Goal: Information Seeking & Learning: Find specific fact

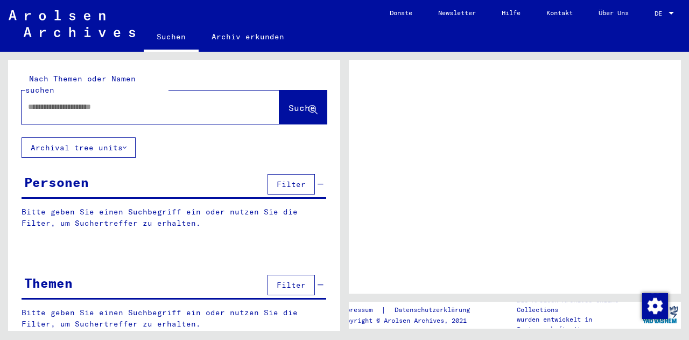
click at [277, 179] on span "Filter" at bounding box center [291, 184] width 29 height 10
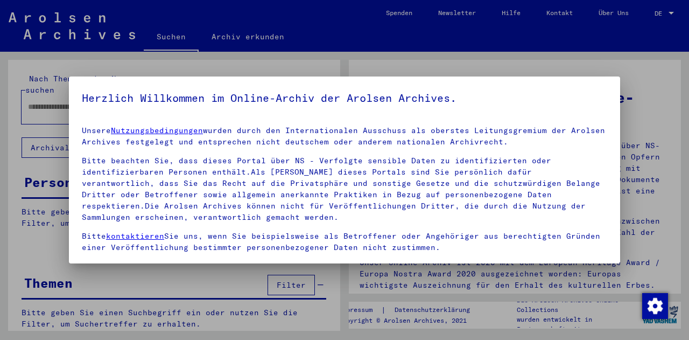
click at [554, 45] on div at bounding box center [344, 170] width 689 height 340
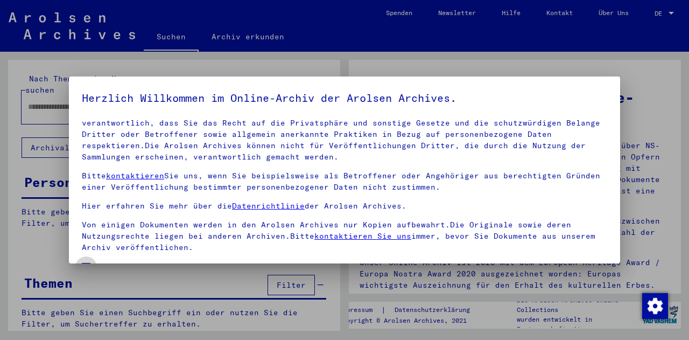
click at [271, 261] on span "Einverständniserklärung: Hiermit erkläre ich mich damit einverstanden, dass ich…" at bounding box center [351, 287] width 513 height 52
click at [530, 299] on div at bounding box center [344, 170] width 689 height 340
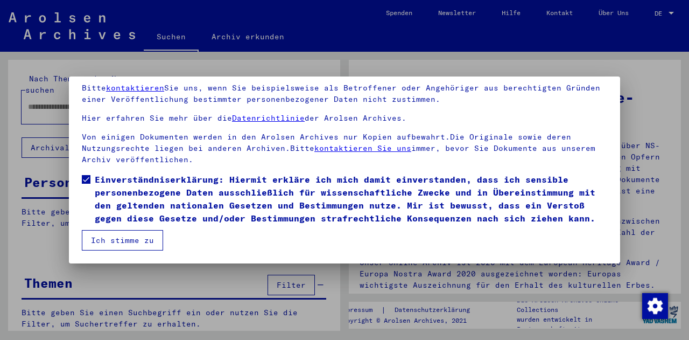
click at [125, 241] on button "Ich stimme zu" at bounding box center [122, 240] width 81 height 20
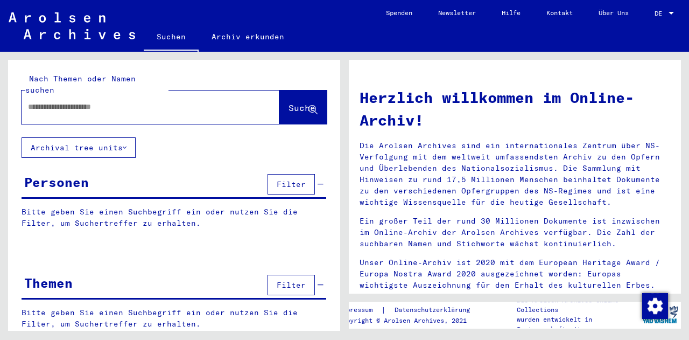
click at [667, 11] on div at bounding box center [672, 14] width 10 height 8
click at [657, 19] on span "English" at bounding box center [644, 19] width 26 height 8
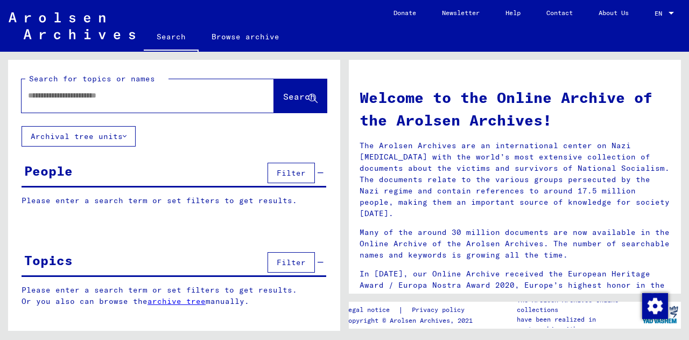
click at [155, 103] on div at bounding box center [132, 95] width 220 height 24
click at [114, 97] on input "text" at bounding box center [135, 95] width 214 height 11
type input "**********"
click at [295, 101] on span "Search" at bounding box center [299, 96] width 32 height 11
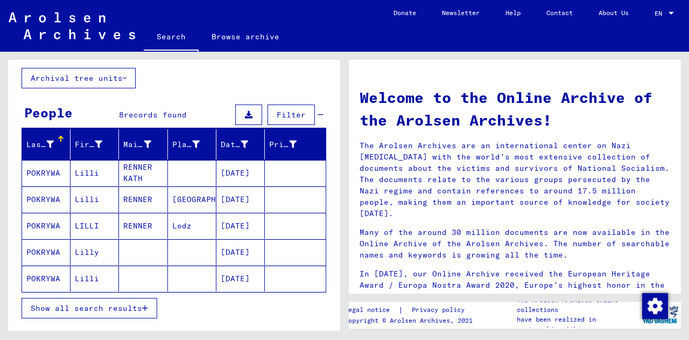
scroll to position [59, 0]
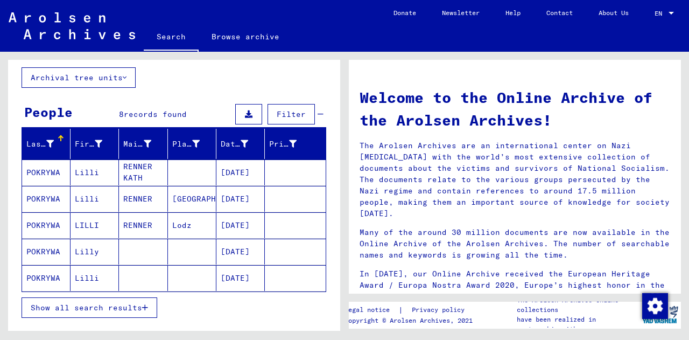
click at [131, 226] on mat-cell "RENNER" at bounding box center [143, 225] width 48 height 26
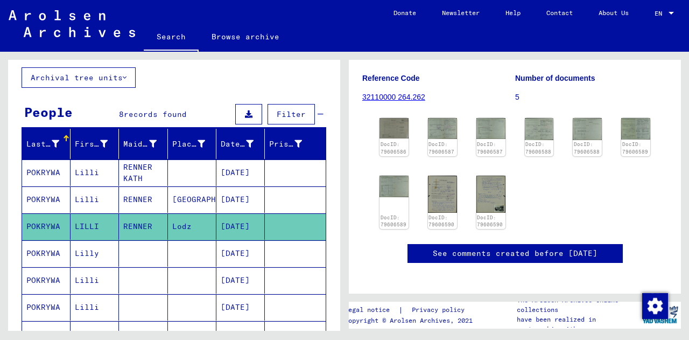
scroll to position [155, 0]
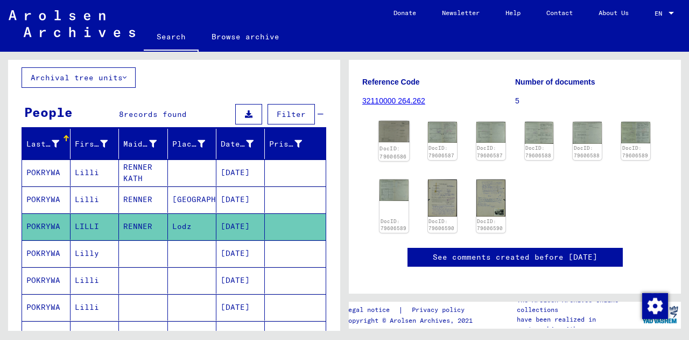
click at [398, 132] on img at bounding box center [394, 131] width 31 height 21
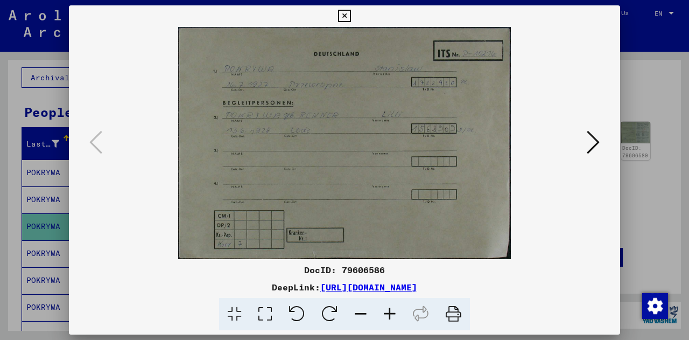
click at [591, 146] on icon at bounding box center [593, 142] width 13 height 26
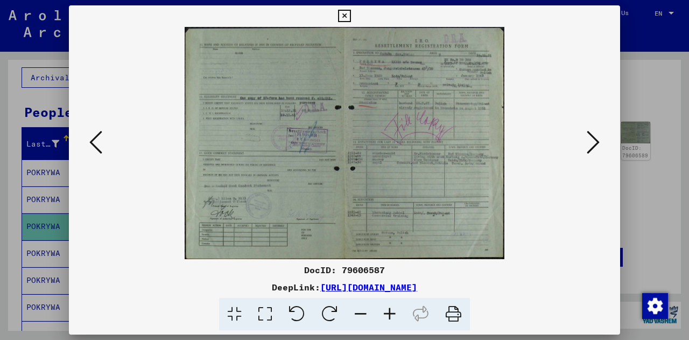
click at [591, 148] on icon at bounding box center [593, 142] width 13 height 26
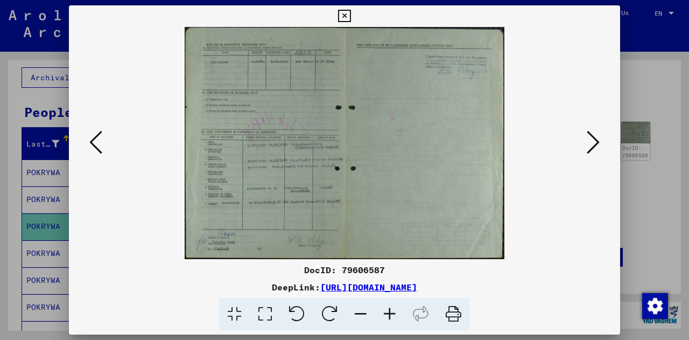
click at [593, 144] on icon at bounding box center [593, 142] width 13 height 26
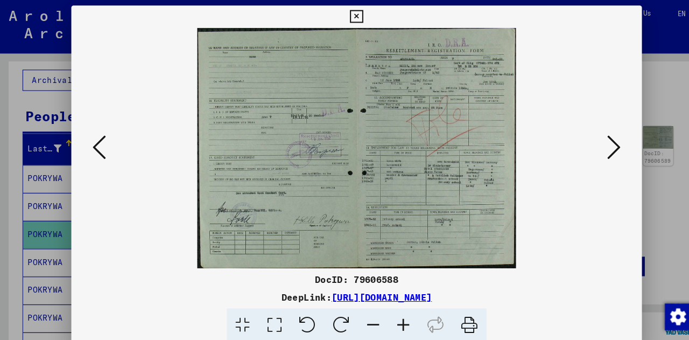
click at [596, 148] on icon at bounding box center [593, 142] width 13 height 26
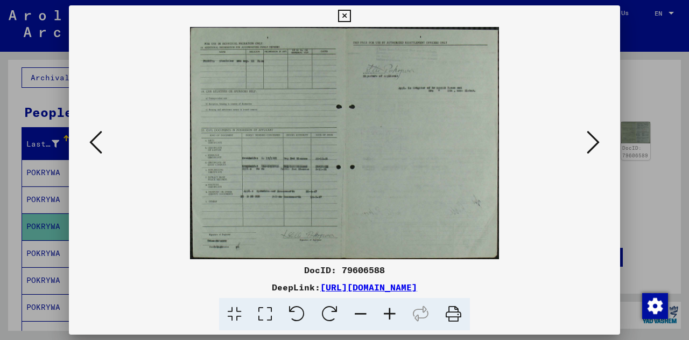
click at [594, 143] on icon at bounding box center [593, 142] width 13 height 26
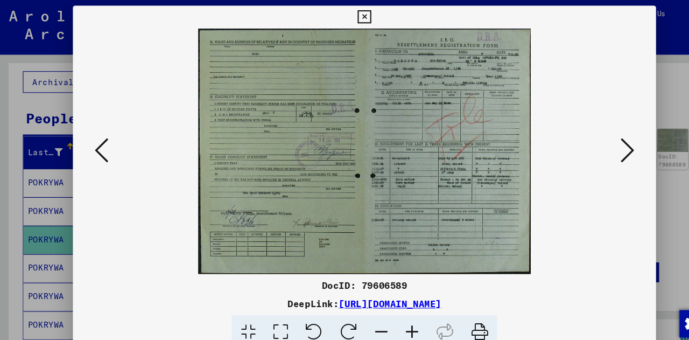
click at [594, 149] on icon at bounding box center [593, 142] width 13 height 26
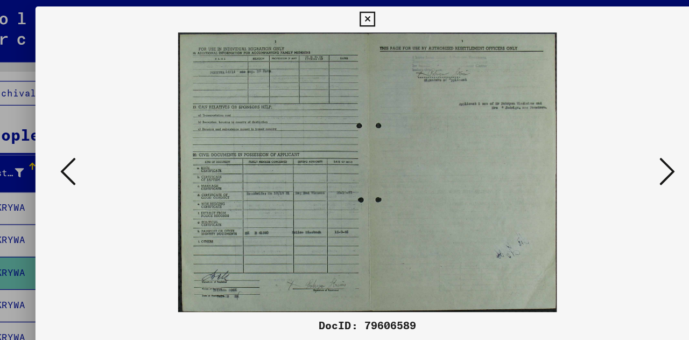
click at [593, 144] on icon at bounding box center [593, 142] width 13 height 26
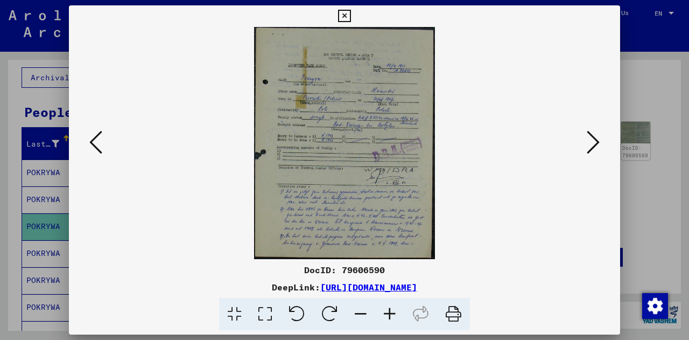
click at [594, 151] on icon at bounding box center [593, 142] width 13 height 26
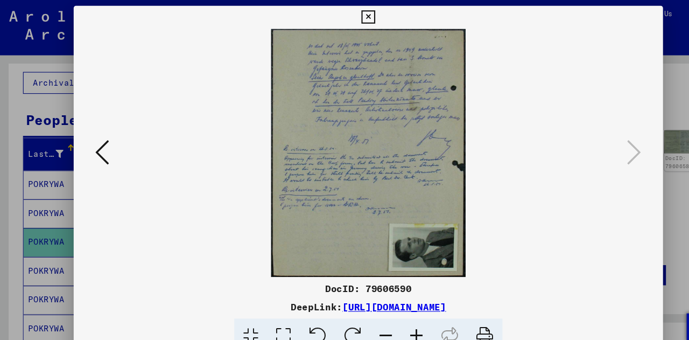
scroll to position [0, 0]
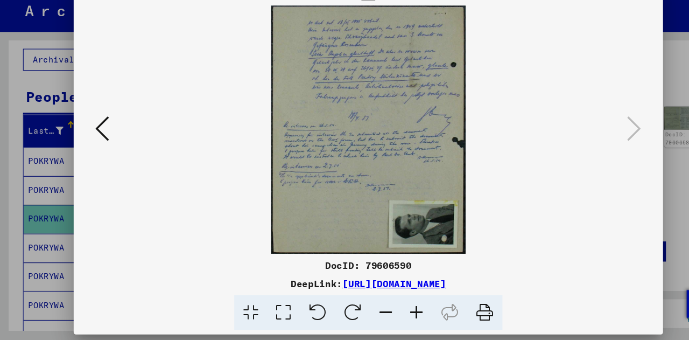
click at [96, 149] on icon at bounding box center [95, 142] width 13 height 26
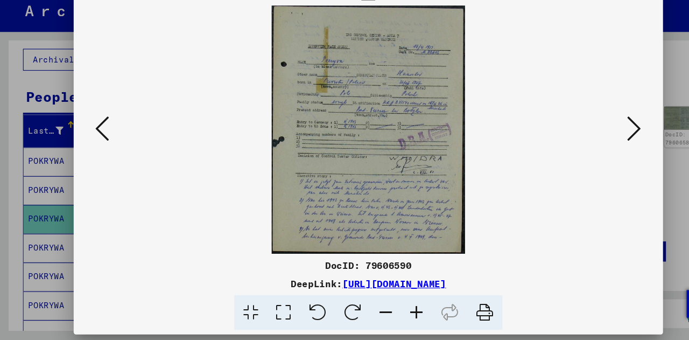
click at [594, 143] on icon at bounding box center [593, 142] width 13 height 26
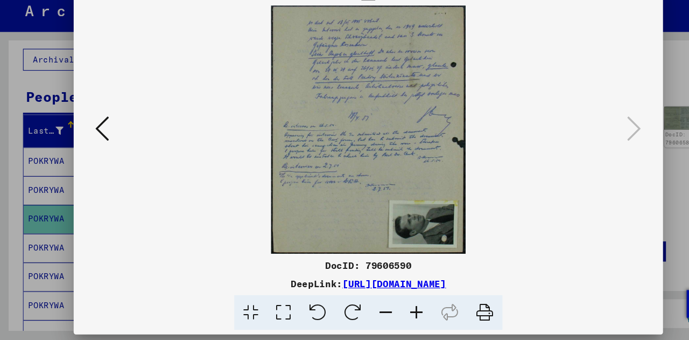
click at [456, 317] on icon at bounding box center [453, 314] width 33 height 33
click at [101, 139] on icon at bounding box center [95, 142] width 13 height 26
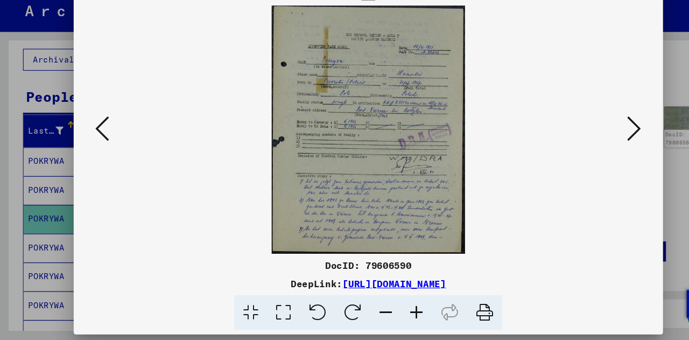
drag, startPoint x: 370, startPoint y: 119, endPoint x: 438, endPoint y: 295, distance: 188.9
click at [438, 295] on div "DocID: 79606590 DeepLink: [URL][DOMAIN_NAME]" at bounding box center [344, 167] width 551 height 325
click at [453, 312] on icon at bounding box center [453, 314] width 33 height 33
click at [589, 144] on icon at bounding box center [593, 142] width 13 height 26
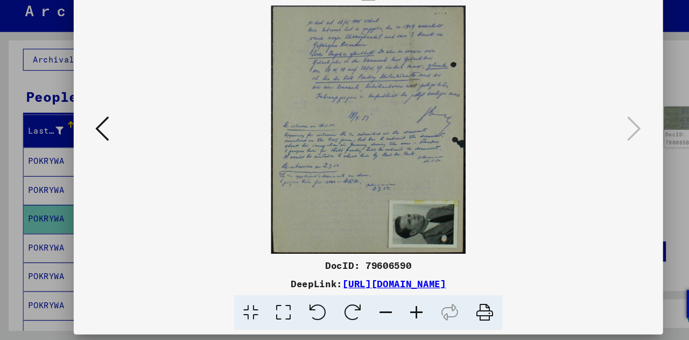
click at [100, 143] on icon at bounding box center [95, 142] width 13 height 26
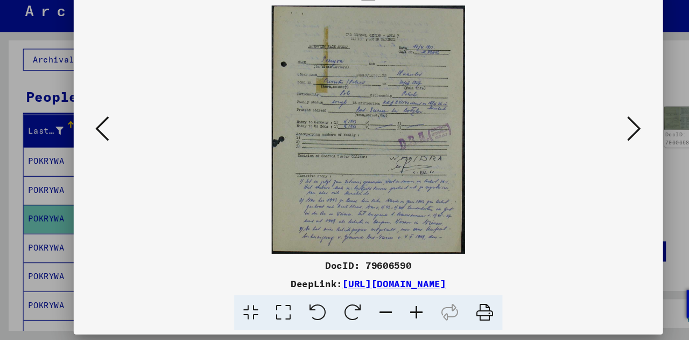
click at [10, 118] on div at bounding box center [344, 170] width 689 height 340
